Goal: Task Accomplishment & Management: Use online tool/utility

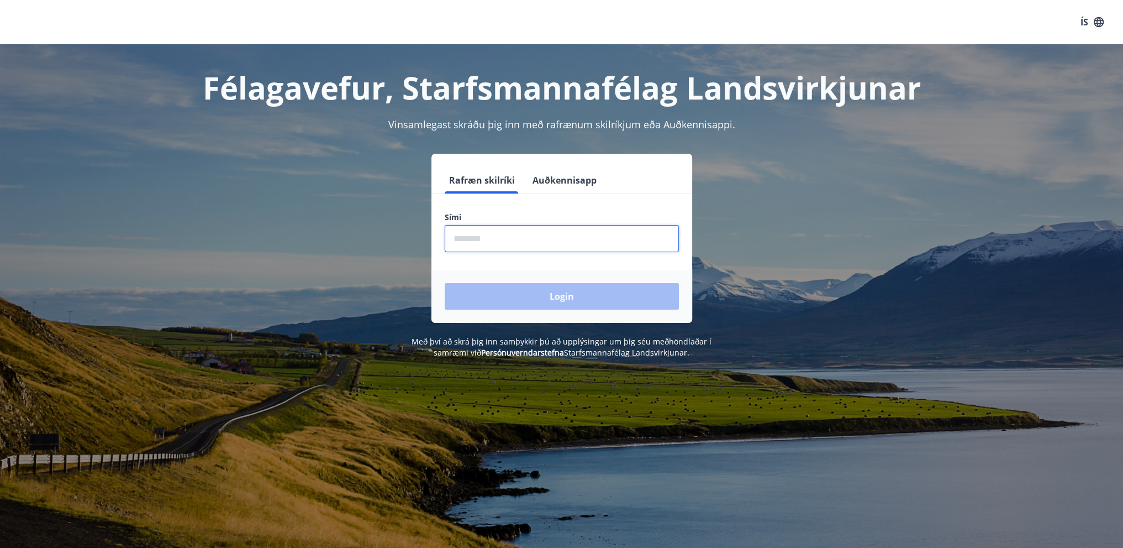
click at [535, 235] on input "phone" at bounding box center [562, 238] width 234 height 27
type input "********"
click at [530, 295] on button "Login" at bounding box center [562, 296] width 234 height 27
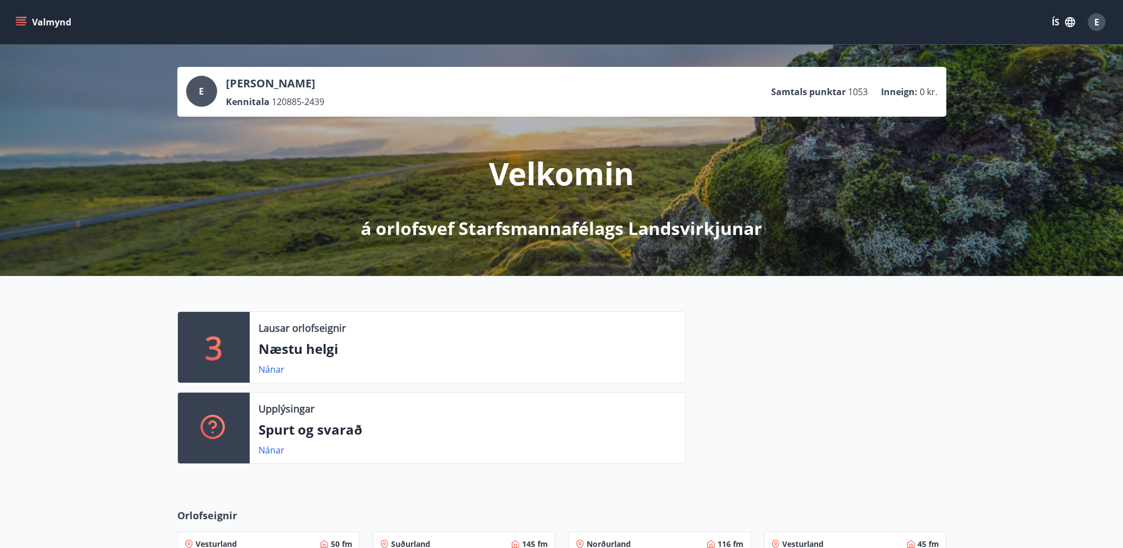
click at [19, 25] on icon "menu" at bounding box center [20, 22] width 11 height 11
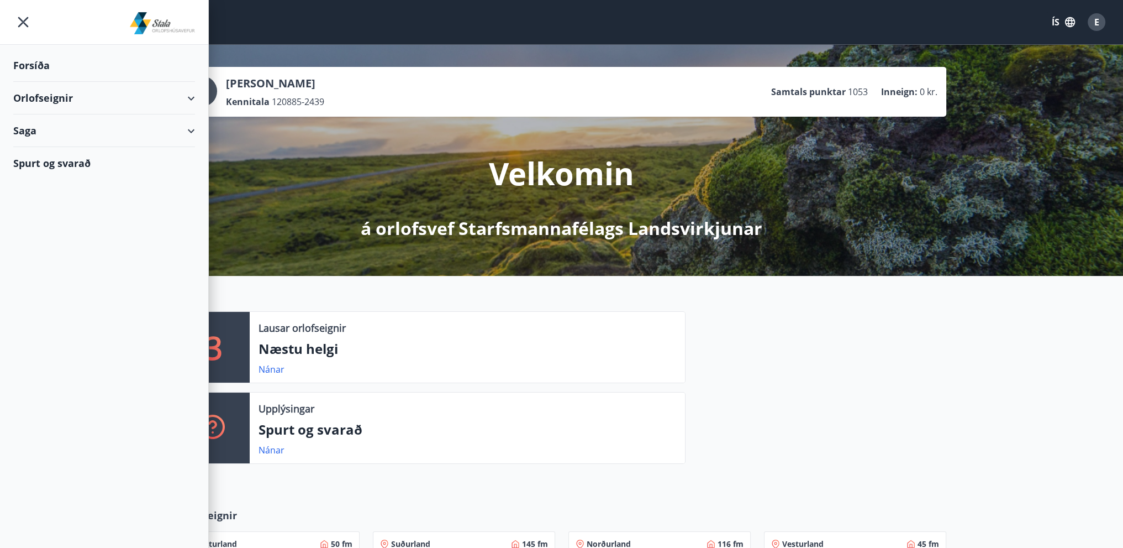
click at [60, 103] on div "Orlofseignir" at bounding box center [104, 98] width 182 height 33
click at [73, 145] on div "Bókunardagatal" at bounding box center [104, 149] width 164 height 23
